Goal: Information Seeking & Learning: Learn about a topic

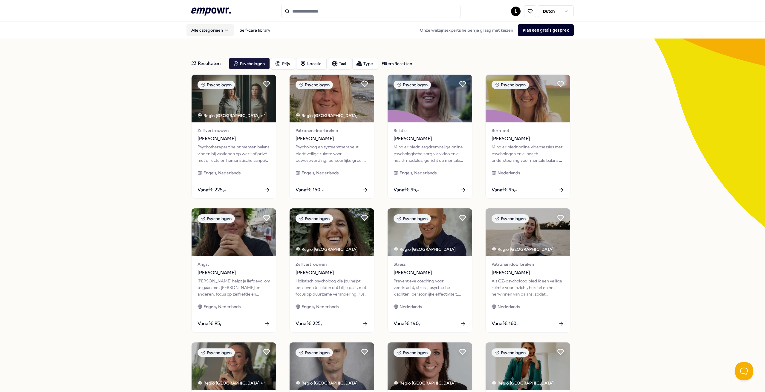
click at [217, 29] on button "Alle categorieën" at bounding box center [209, 30] width 47 height 12
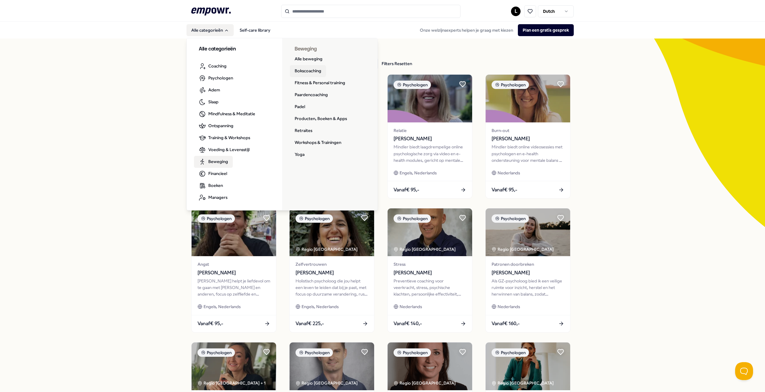
click at [313, 73] on link "Bokscoaching" at bounding box center [308, 71] width 36 height 12
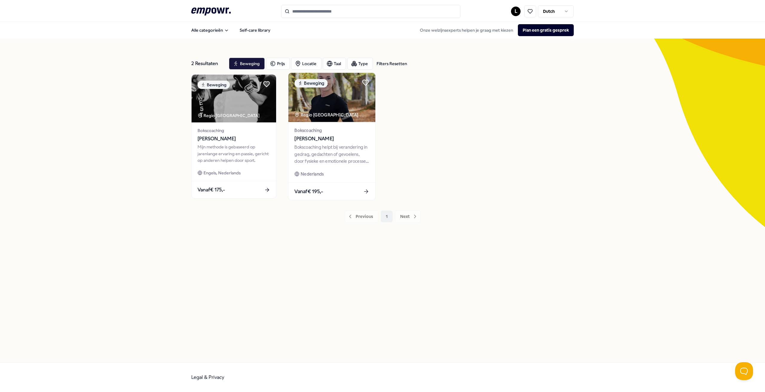
click at [322, 100] on img at bounding box center [331, 97] width 87 height 49
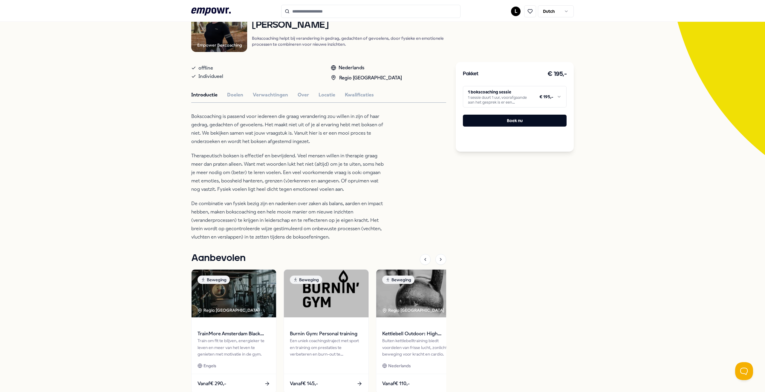
scroll to position [121, 0]
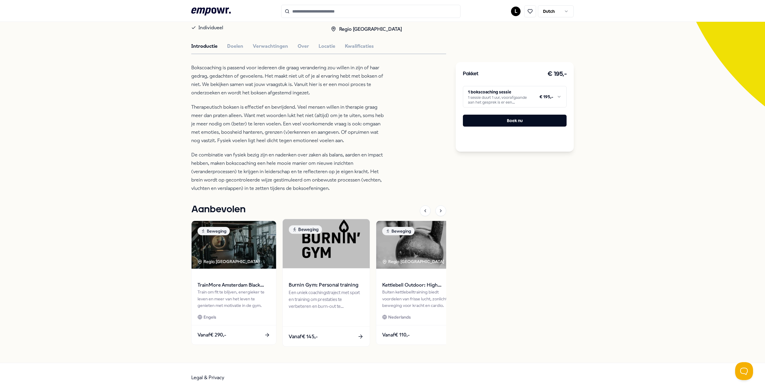
click at [348, 258] on img at bounding box center [326, 243] width 87 height 49
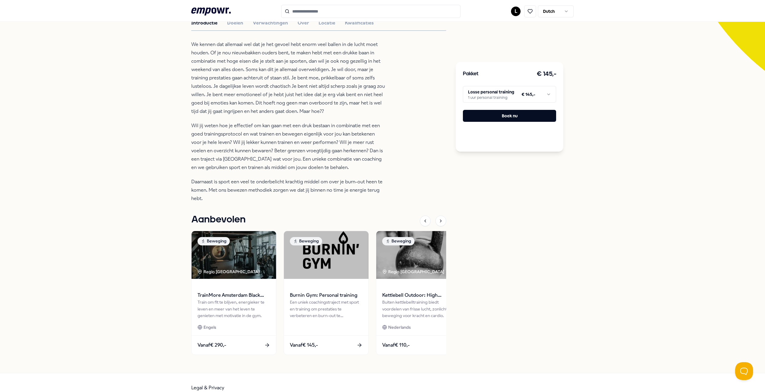
scroll to position [167, 0]
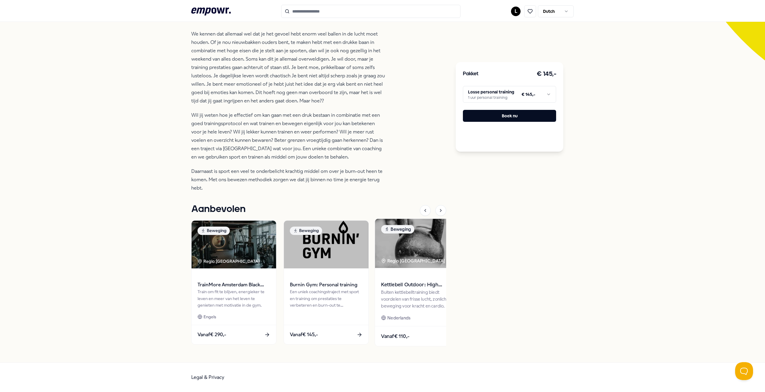
click at [416, 278] on span at bounding box center [418, 276] width 75 height 7
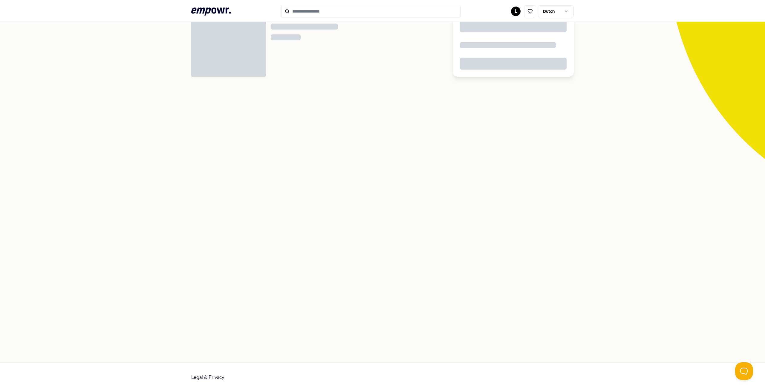
scroll to position [39, 0]
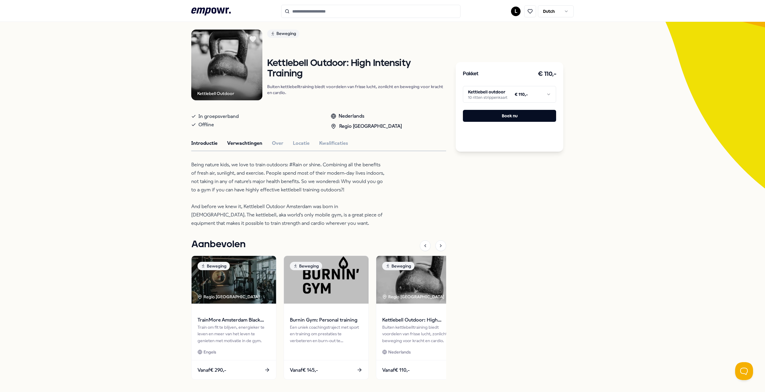
click at [244, 142] on button "Verwachtingen" at bounding box center [244, 144] width 35 height 8
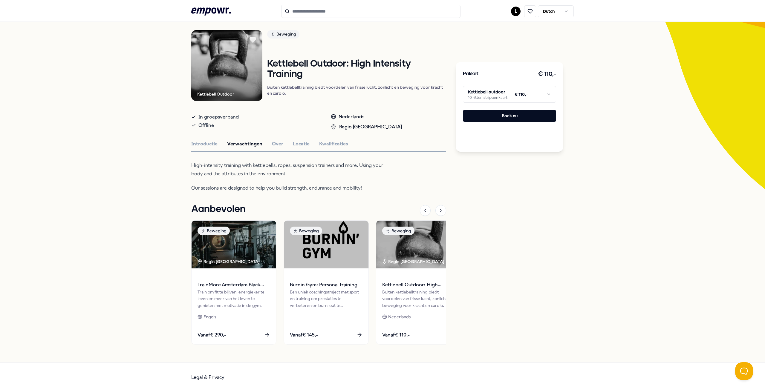
scroll to position [38, 0]
click at [274, 143] on button "Over" at bounding box center [277, 144] width 11 height 8
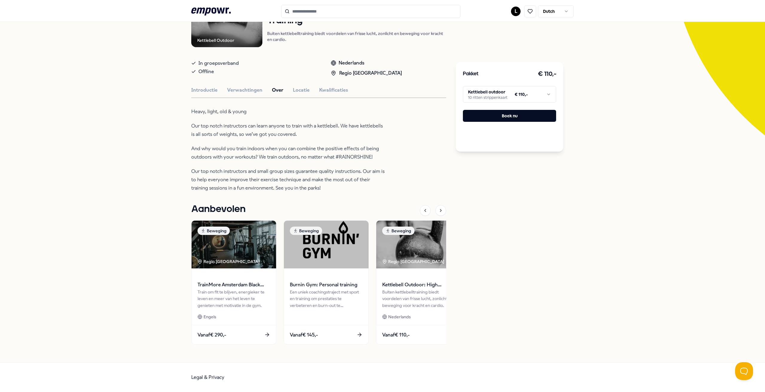
scroll to position [12, 0]
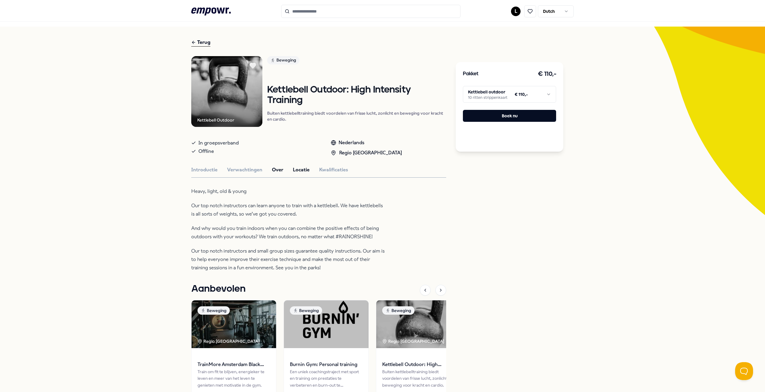
click at [300, 170] on button "Locatie" at bounding box center [301, 170] width 17 height 8
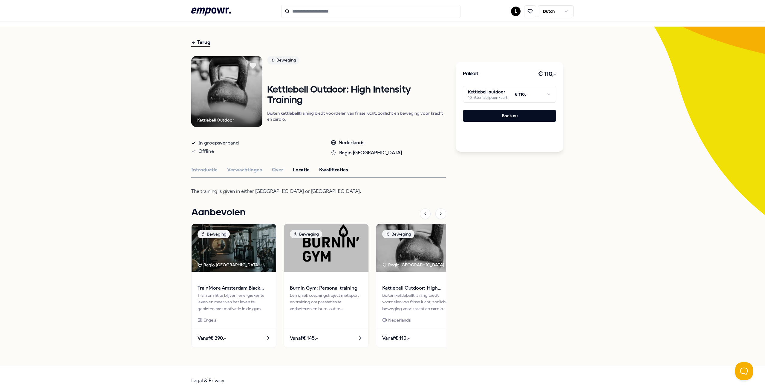
click at [321, 169] on button "Kwalificaties" at bounding box center [333, 170] width 29 height 8
click at [335, 166] on button "Kwalificaties" at bounding box center [333, 170] width 29 height 8
click at [202, 40] on div "Terug" at bounding box center [200, 43] width 19 height 8
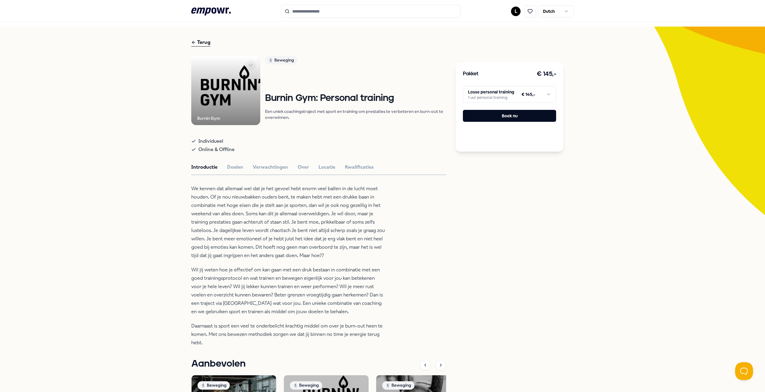
click at [204, 1] on header ".empowr-logo_svg__cls-1{fill:#03032f} L Dutch" at bounding box center [382, 11] width 765 height 22
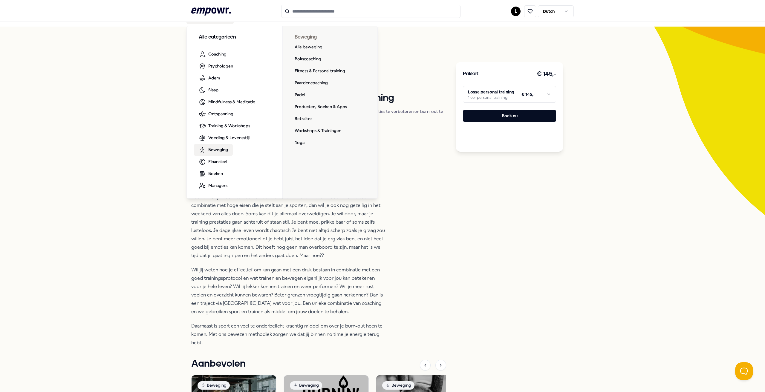
click at [216, 149] on span "Beweging" at bounding box center [218, 149] width 20 height 7
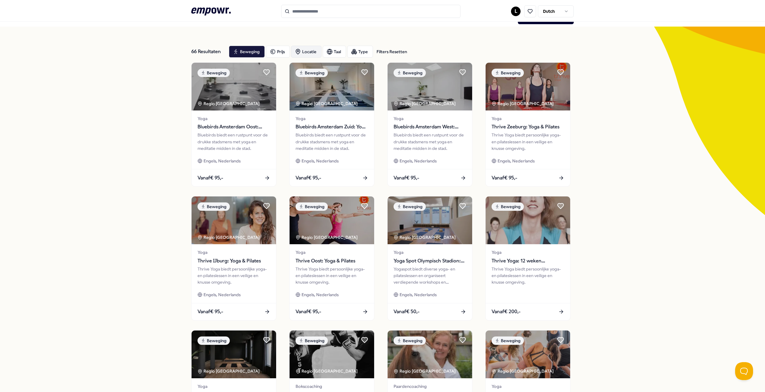
click at [303, 51] on div "Locatie" at bounding box center [306, 52] width 30 height 12
click at [340, 82] on div "Op locatie ( 58 )" at bounding box center [332, 81] width 73 height 7
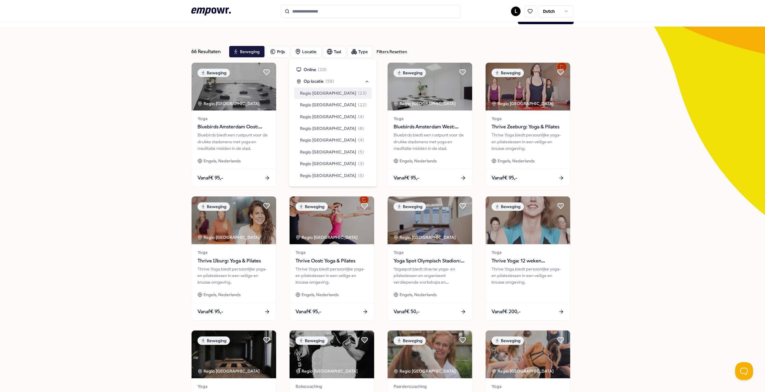
drag, startPoint x: 329, startPoint y: 92, endPoint x: 390, endPoint y: 120, distance: 67.2
click at [329, 93] on span "Regio [GEOGRAPHIC_DATA]" at bounding box center [328, 93] width 56 height 7
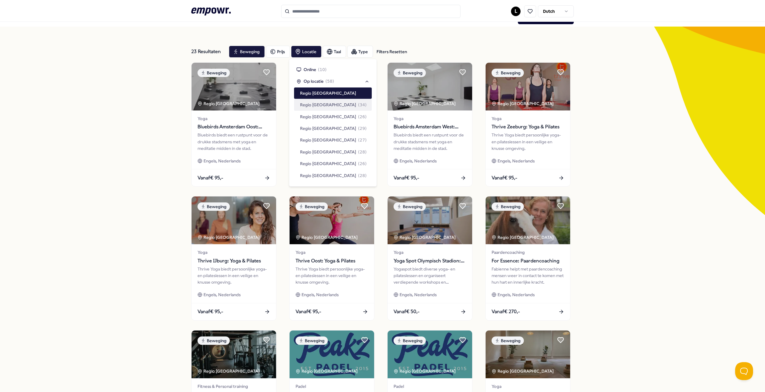
click at [447, 34] on div "23 Resultaten Filters Resetten Beweging Prijs Locatie Taal Type Filters Resette…" at bounding box center [382, 260] width 383 height 467
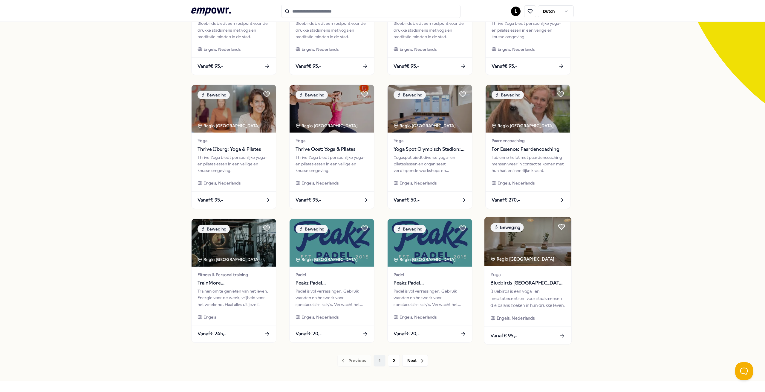
scroll to position [142, 0]
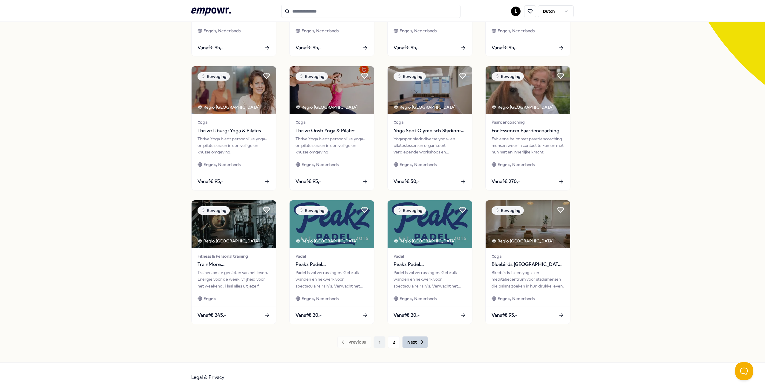
click at [418, 346] on button "Next" at bounding box center [415, 343] width 26 height 12
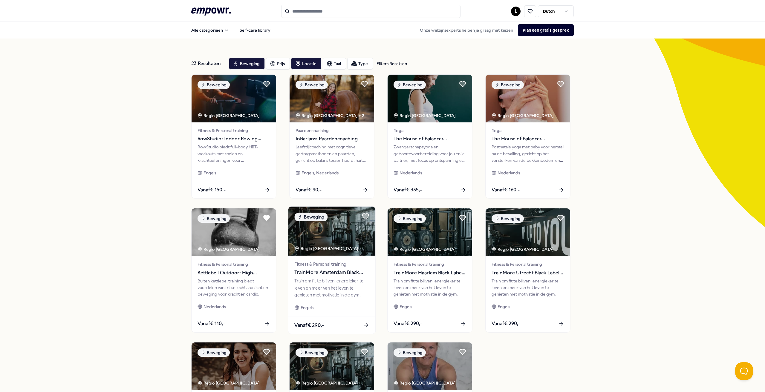
click at [310, 277] on span "TrainMore Amsterdam Black Label: Open Gym" at bounding box center [331, 273] width 75 height 8
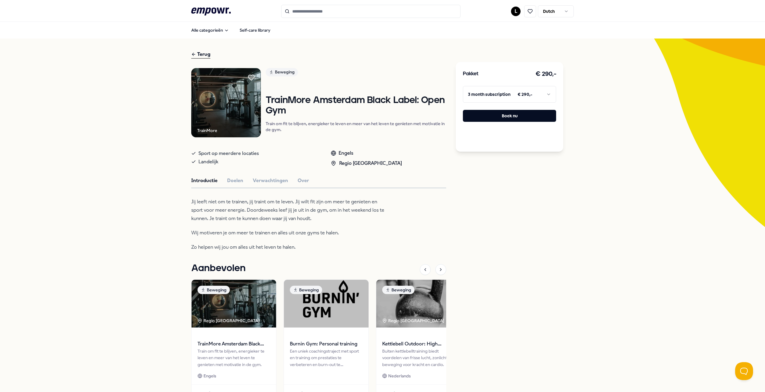
click at [507, 94] on html ".empowr-logo_svg__cls-1{fill:#03032f} L Dutch Alle categorieën Self-care librar…" at bounding box center [382, 196] width 765 height 392
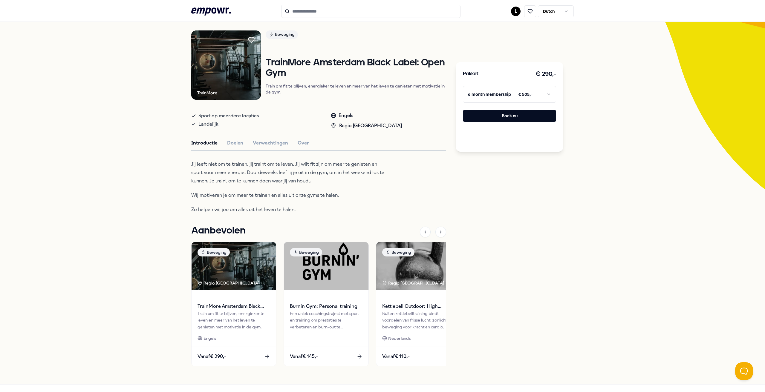
scroll to position [59, 0]
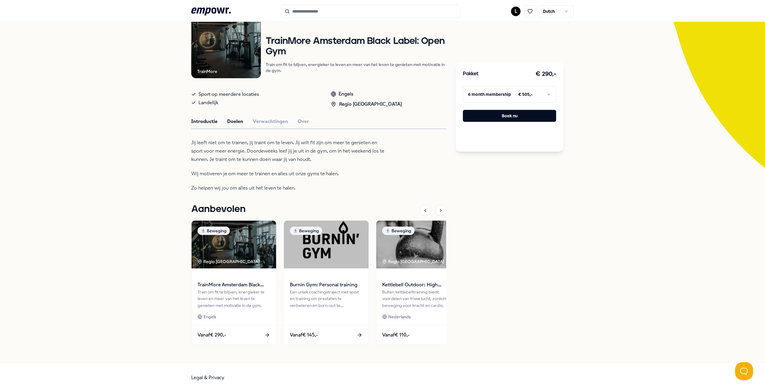
click at [239, 122] on button "Doelen" at bounding box center [235, 122] width 16 height 8
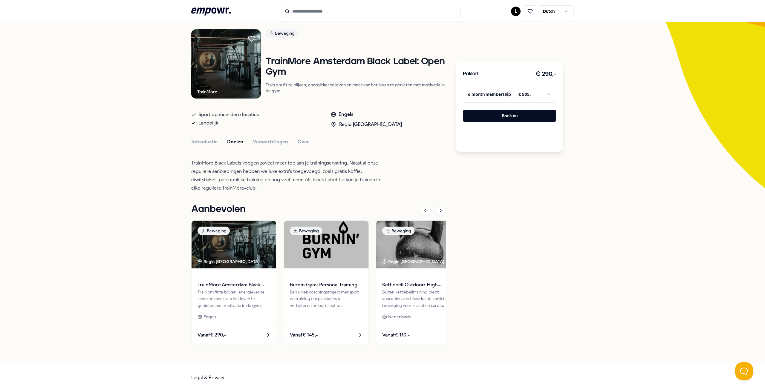
click at [243, 74] on img at bounding box center [226, 64] width 70 height 70
click at [270, 139] on button "Verwachtingen" at bounding box center [270, 142] width 35 height 8
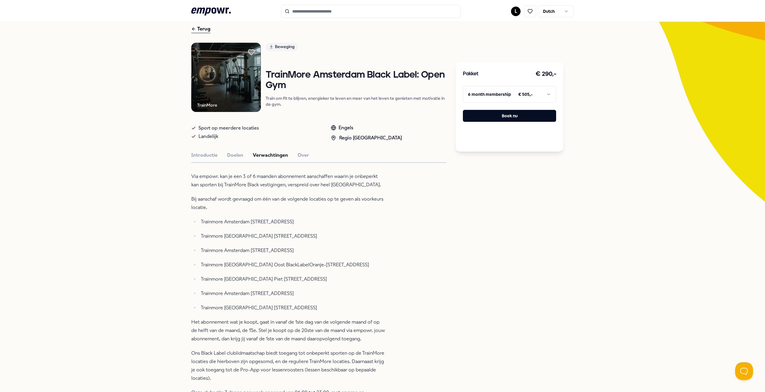
scroll to position [0, 0]
